Goal: Transaction & Acquisition: Purchase product/service

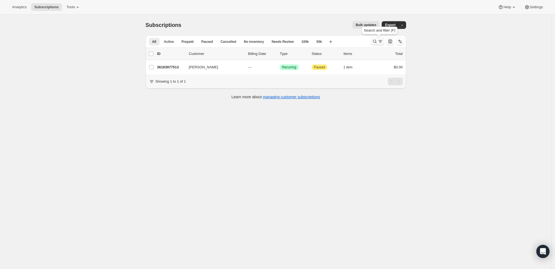
click at [376, 40] on icon "Search and filter results" at bounding box center [374, 41] width 5 height 5
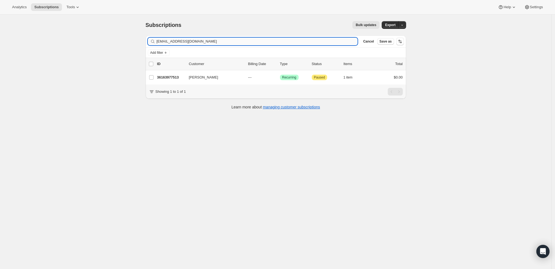
click at [296, 41] on input "[EMAIL_ADDRESS][DOMAIN_NAME]" at bounding box center [256, 42] width 201 height 8
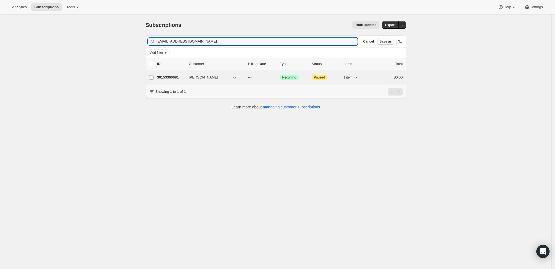
type input "[EMAIL_ADDRESS][DOMAIN_NAME]"
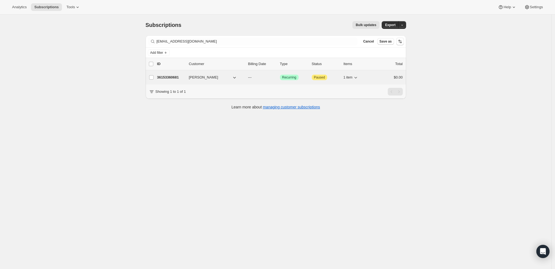
click at [168, 78] on p "36153360681" at bounding box center [170, 77] width 27 height 5
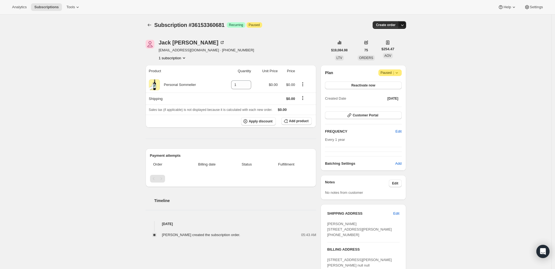
click at [405, 24] on icon "button" at bounding box center [401, 24] width 5 height 5
click at [402, 45] on span "Create custom one-time order" at bounding box center [380, 45] width 47 height 4
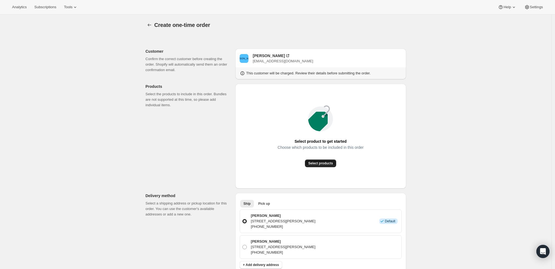
click at [324, 165] on span "Select products" at bounding box center [320, 163] width 25 height 4
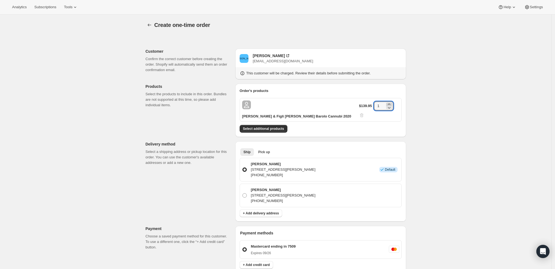
click at [389, 103] on icon at bounding box center [388, 103] width 5 height 5
type input "2"
click at [452, 147] on div "Create one-time order. This page is ready Create one-time order Customer Confir…" at bounding box center [275, 225] width 551 height 421
click at [272, 125] on button "Select additional products" at bounding box center [264, 129] width 48 height 8
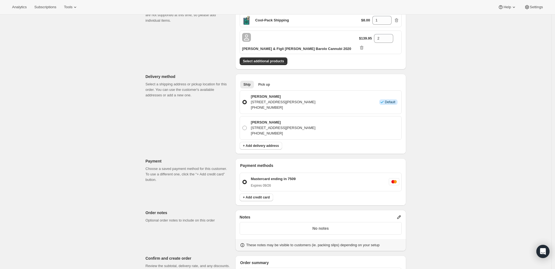
scroll to position [122, 0]
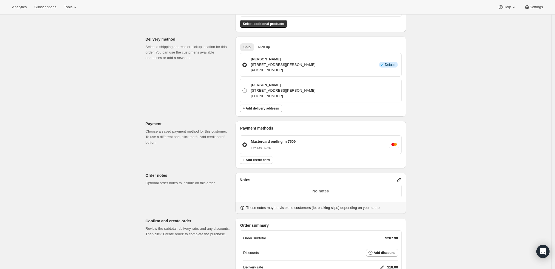
click at [399, 177] on icon at bounding box center [398, 179] width 5 height 5
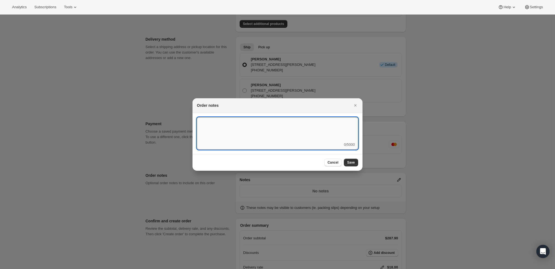
click at [291, 140] on textarea ":r3t:" at bounding box center [277, 129] width 161 height 25
type textarea "Temp Control"
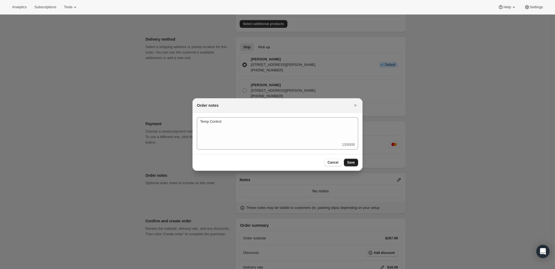
click at [348, 162] on span "Save" at bounding box center [351, 162] width 8 height 4
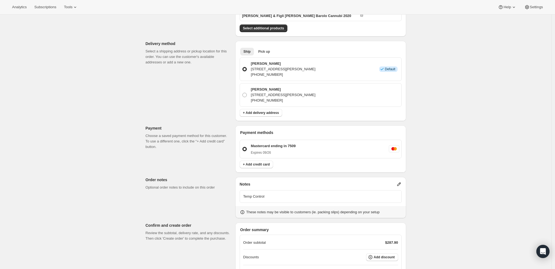
scroll to position [168, 0]
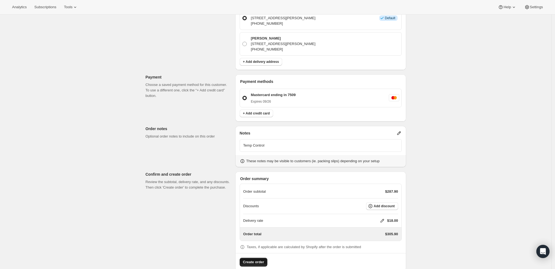
click at [252, 257] on button "Create order" at bounding box center [254, 261] width 28 height 9
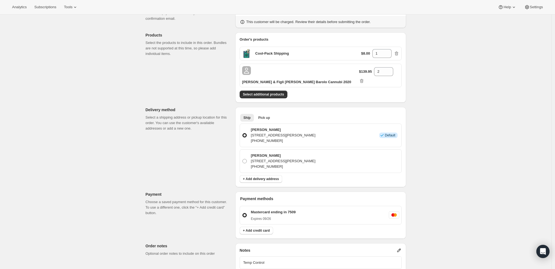
scroll to position [16, 0]
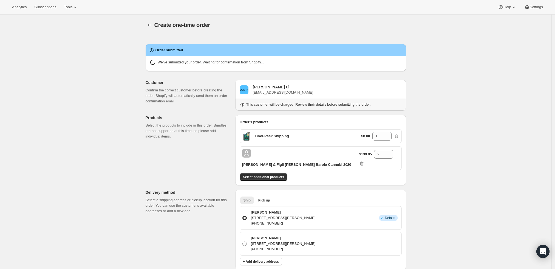
radio input "true"
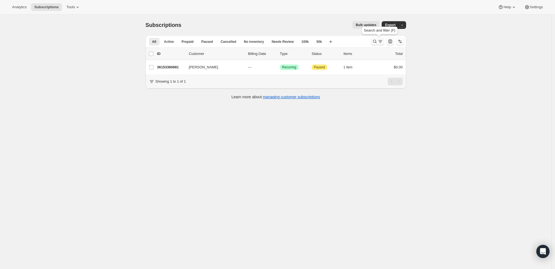
click at [376, 41] on icon "Search and filter results" at bounding box center [375, 42] width 4 height 4
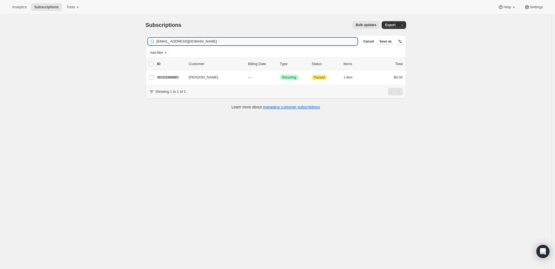
click at [250, 42] on input "[EMAIL_ADDRESS][DOMAIN_NAME]" at bounding box center [256, 42] width 201 height 8
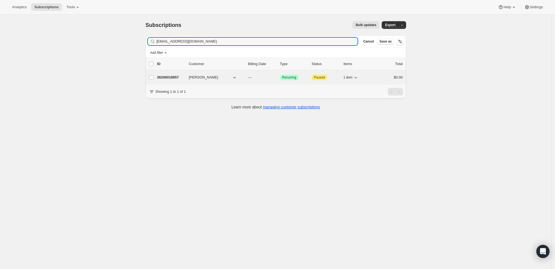
type input "blosasso1@aol.com"
click at [165, 78] on p "36206018857" at bounding box center [170, 77] width 27 height 5
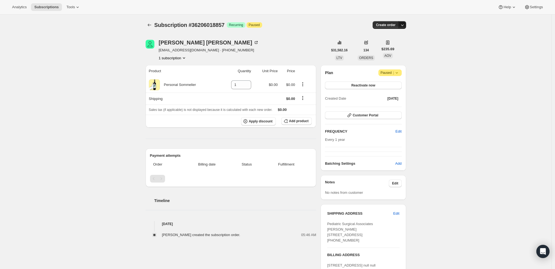
click at [403, 26] on icon "button" at bounding box center [401, 24] width 5 height 5
click at [395, 47] on span "Create custom one-time order" at bounding box center [380, 45] width 47 height 4
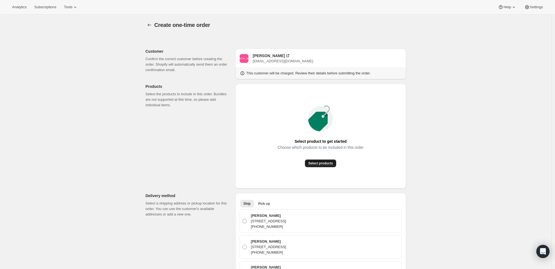
click at [314, 164] on span "Select products" at bounding box center [320, 163] width 25 height 4
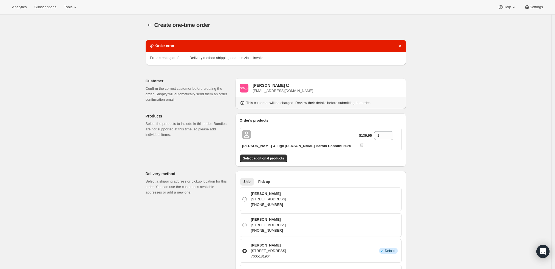
click at [439, 170] on div "Create one-time order. This page is ready Create one-time order Order error Err…" at bounding box center [275, 263] width 551 height 497
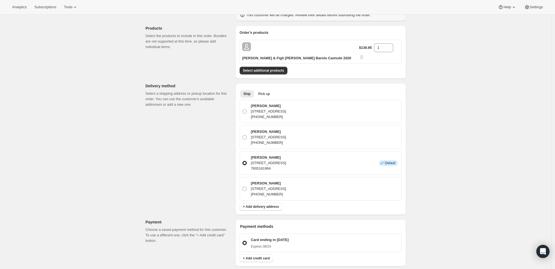
scroll to position [91, 0]
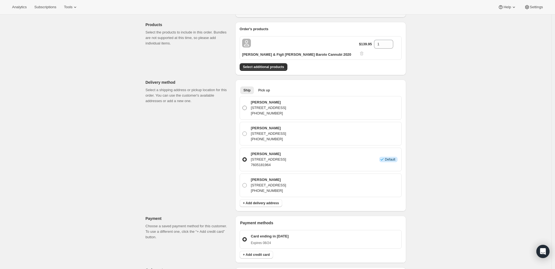
click at [244, 105] on span at bounding box center [244, 107] width 5 height 5
click at [243, 106] on input "Barry LoSasso 30 W Century Rd Ste 225, Paramus, NJ, 07652, United States +17605…" at bounding box center [242, 106] width 0 height 0
radio input "true"
click at [453, 169] on div "Create one-time order. This page is ready Create one-time order Order error Err…" at bounding box center [275, 174] width 551 height 502
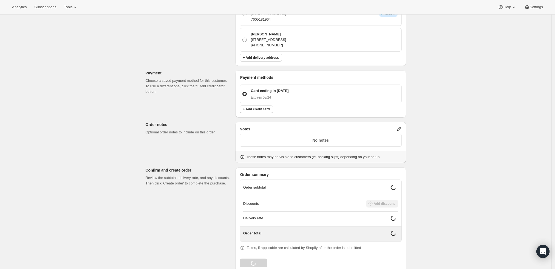
scroll to position [207, 0]
click at [364, 138] on p "No notes" at bounding box center [320, 140] width 155 height 5
click at [400, 127] on icon at bounding box center [399, 129] width 4 height 4
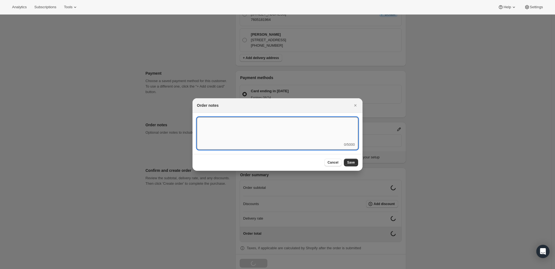
click at [321, 124] on textarea ":r3t:" at bounding box center [277, 129] width 161 height 25
type textarea "Weather HOLD"
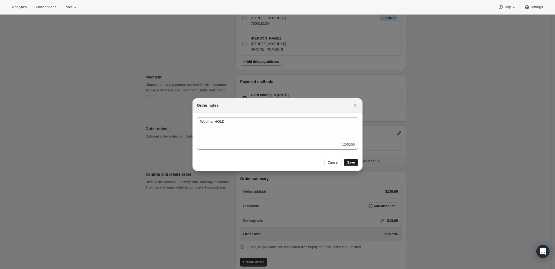
click at [353, 163] on span "Save" at bounding box center [351, 162] width 8 height 4
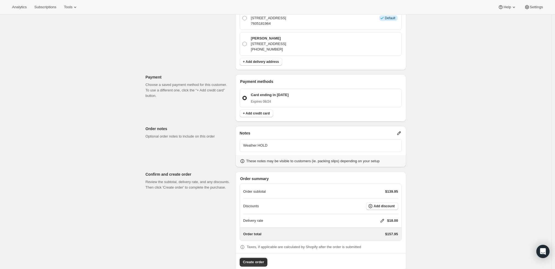
click at [381, 218] on icon at bounding box center [381, 220] width 5 height 5
click at [380, 230] on input "0" at bounding box center [384, 230] width 49 height 9
type input "0"
click at [378, 244] on span "Save" at bounding box center [381, 243] width 8 height 4
click at [248, 259] on span "Create order" at bounding box center [253, 261] width 21 height 5
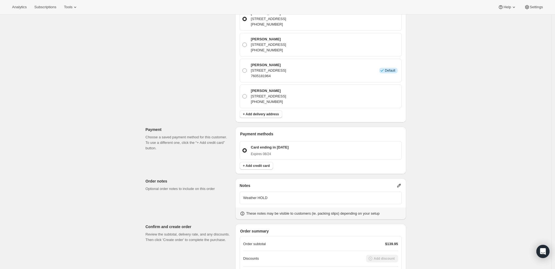
scroll to position [82, 0]
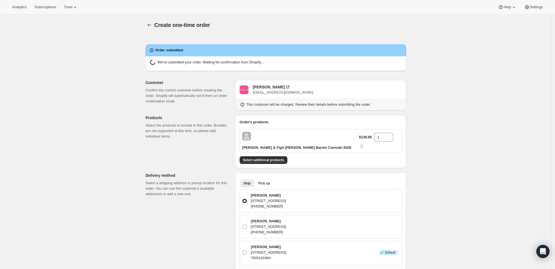
radio input "true"
